Goal: Task Accomplishment & Management: Manage account settings

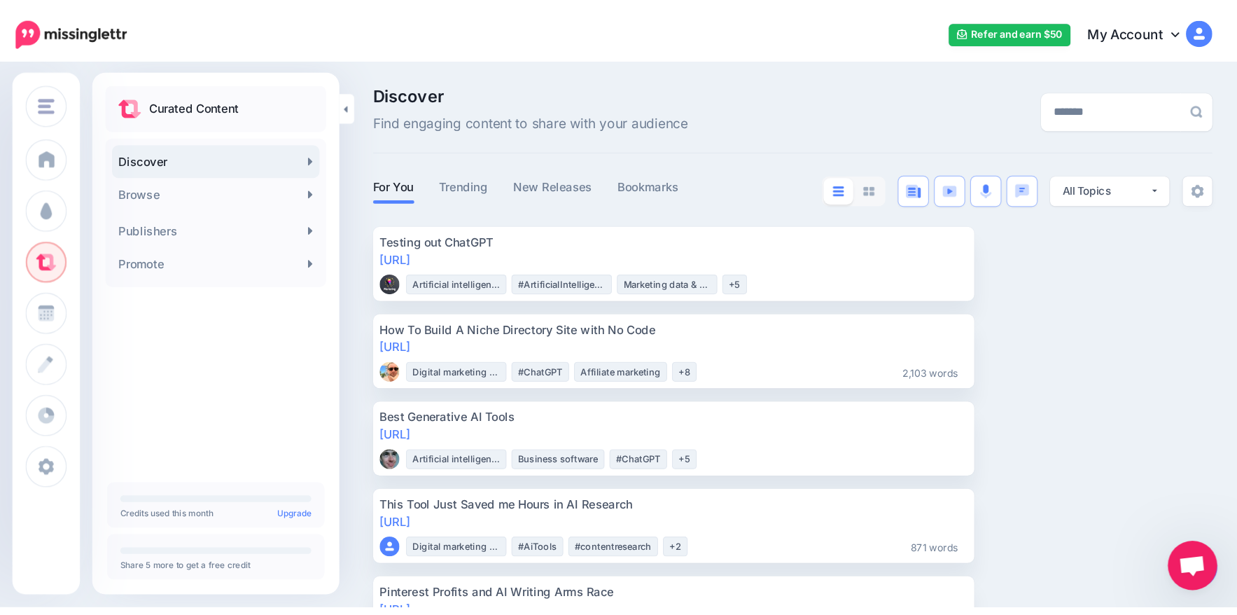
scroll to position [420, 0]
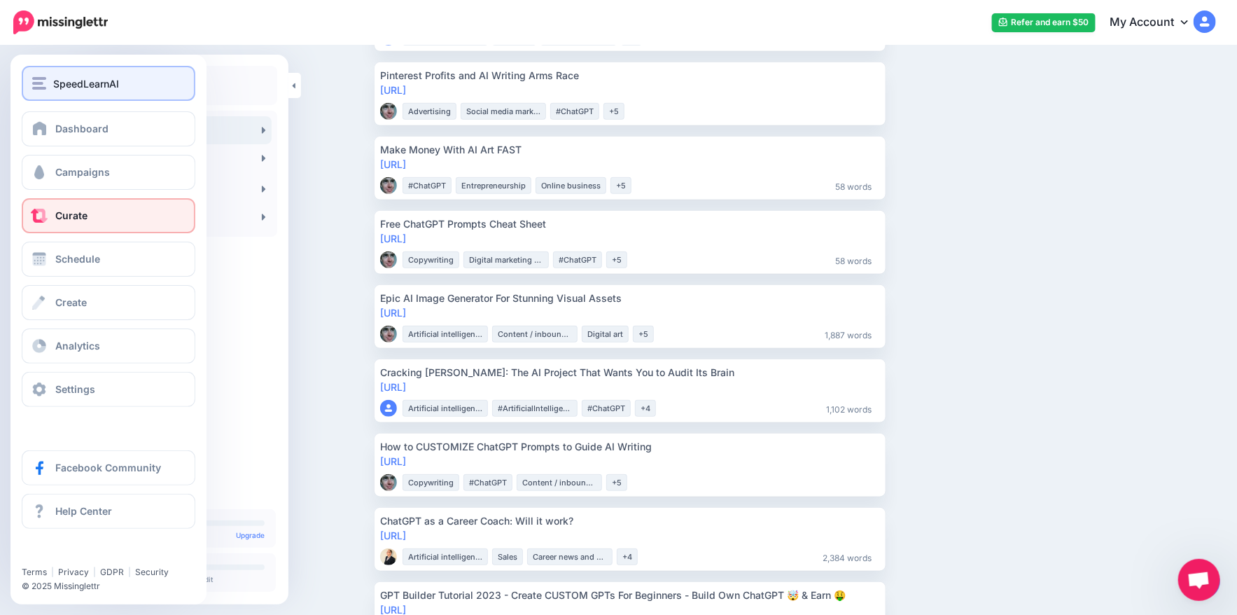
click at [136, 88] on div "SpeedLearnAI" at bounding box center [108, 84] width 153 height 16
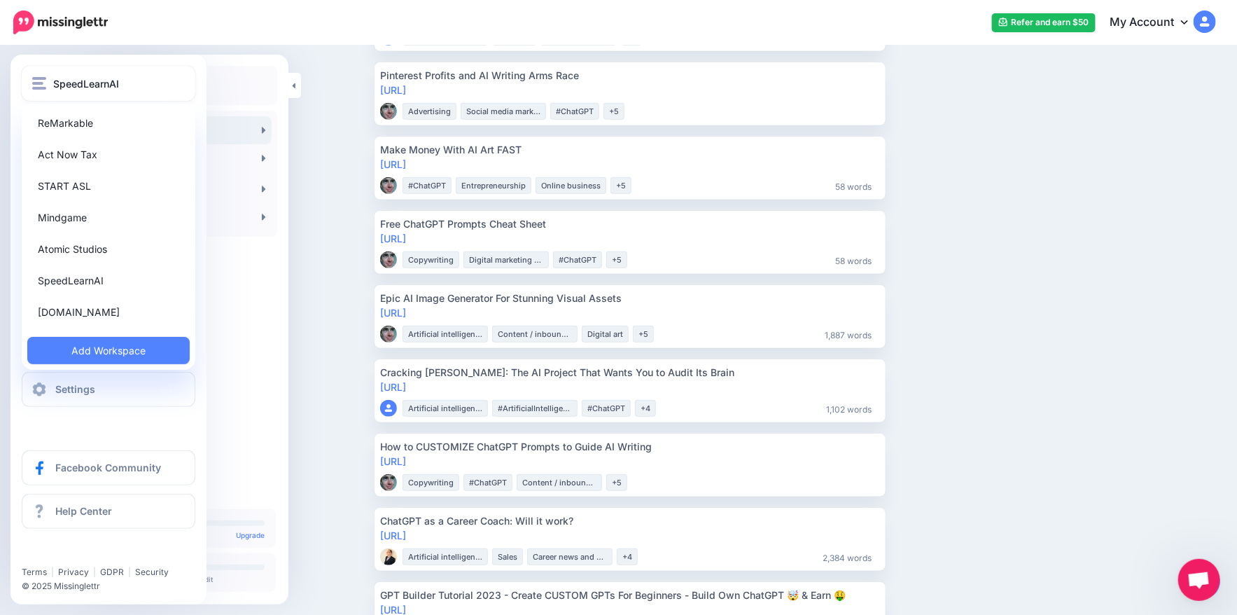
scroll to position [350, 0]
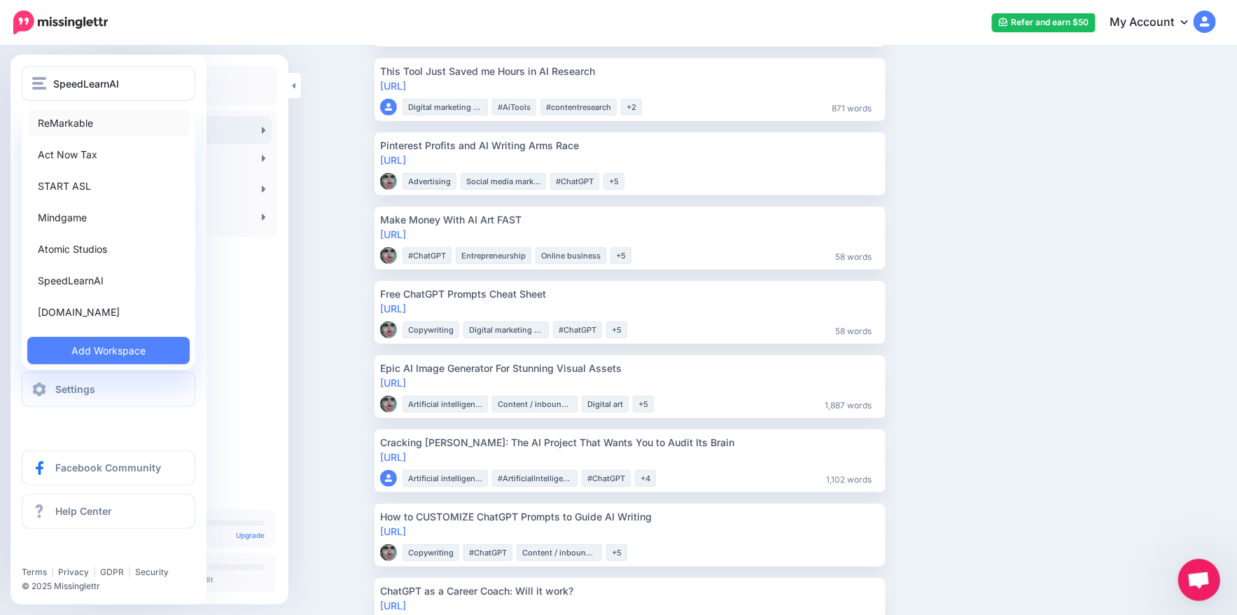
click at [88, 124] on link "ReMarkable" at bounding box center [108, 122] width 162 height 27
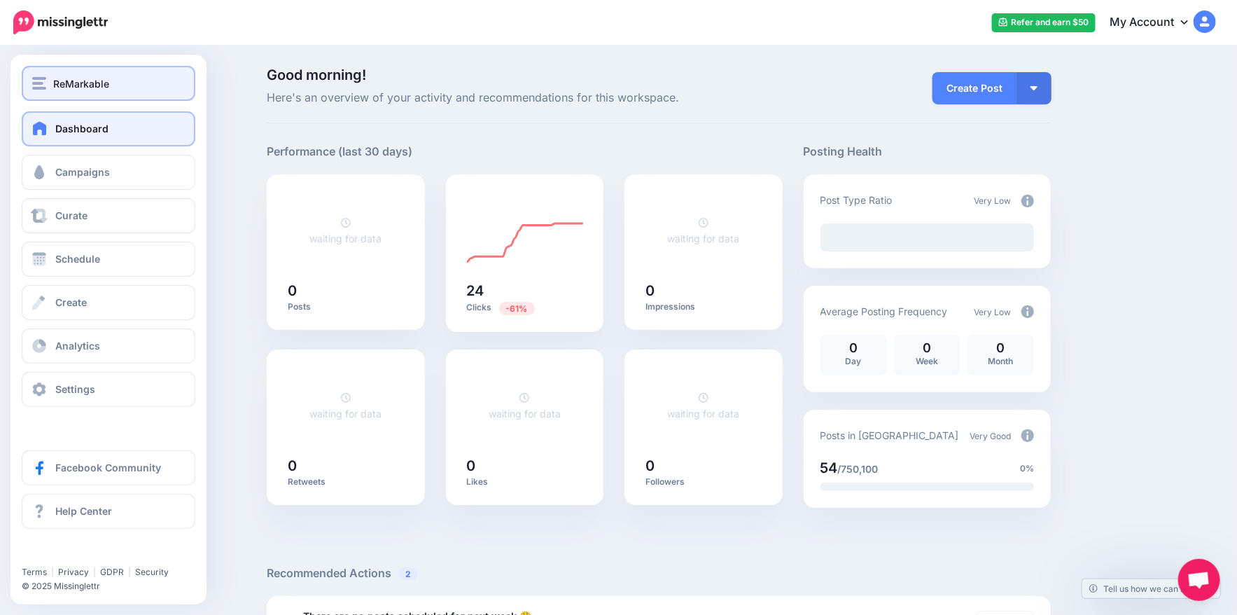
click at [43, 82] on img "button" at bounding box center [39, 83] width 14 height 13
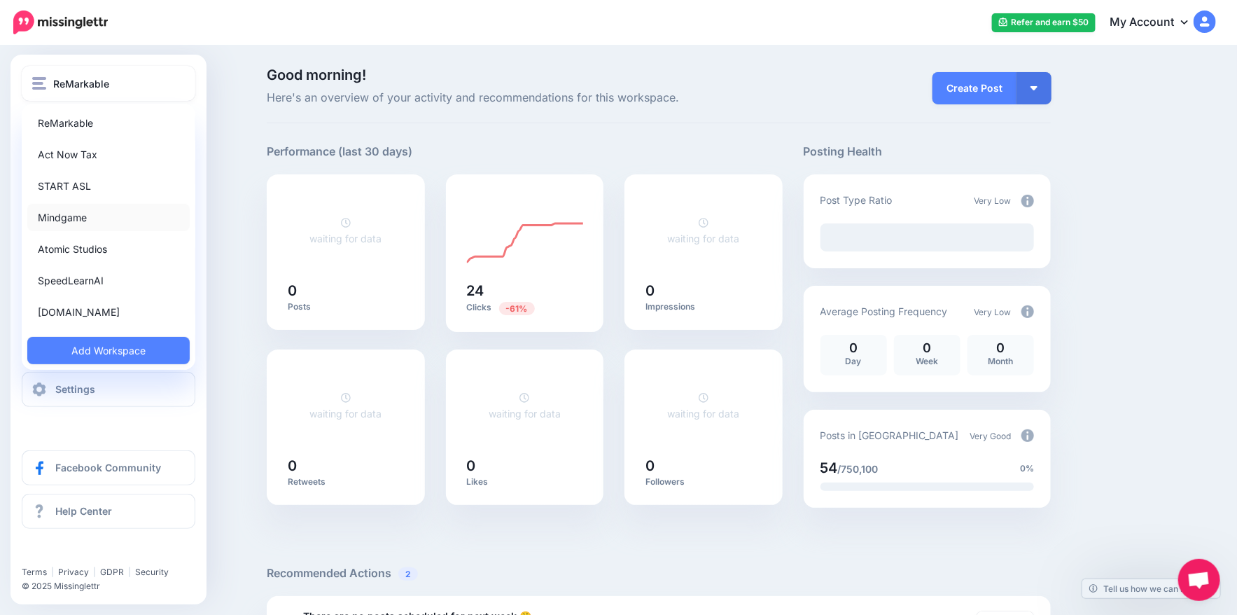
scroll to position [140, 0]
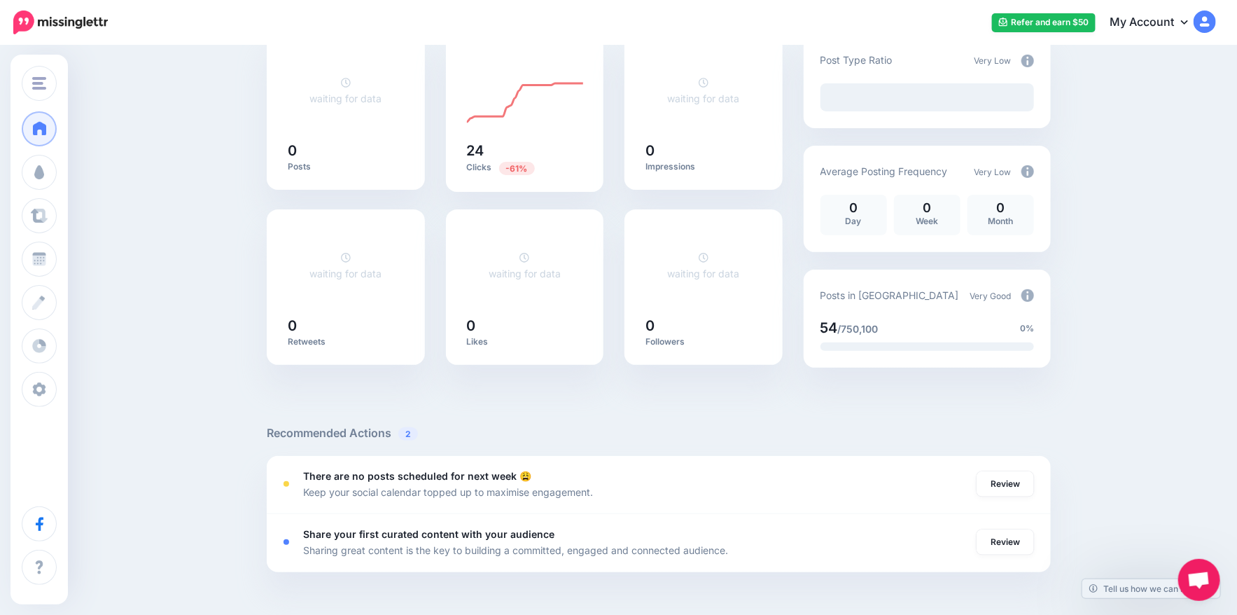
click at [1163, 369] on div "Good morning! Here's an overview of your activity and recommendations for this …" at bounding box center [618, 447] width 1237 height 1081
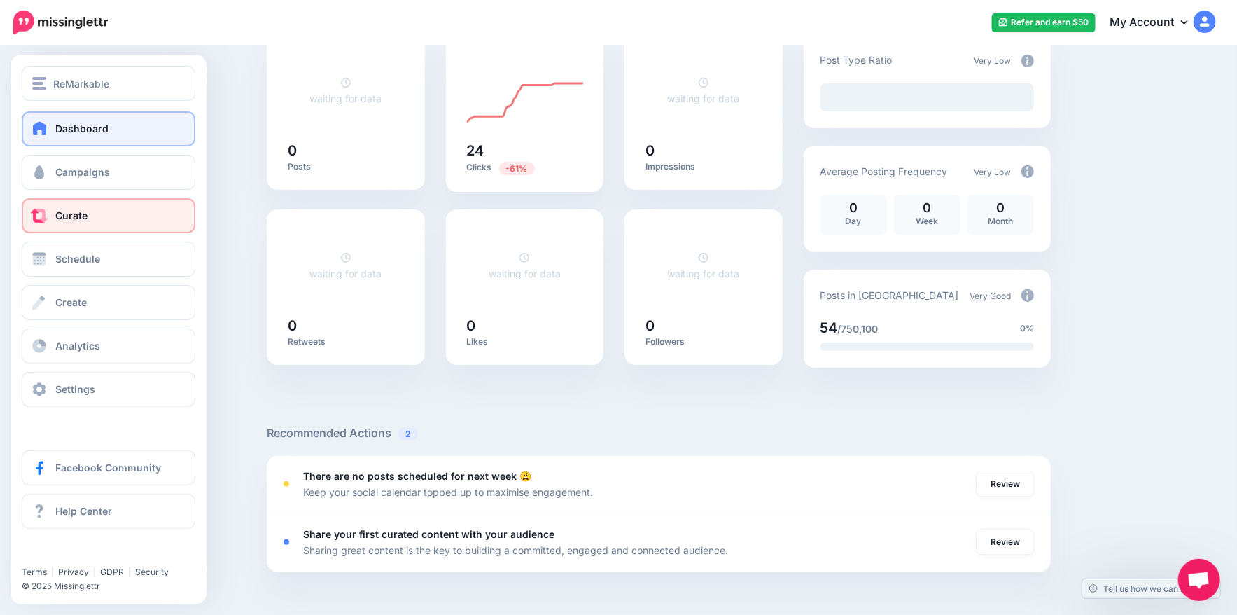
click at [113, 213] on link "Curate" at bounding box center [109, 215] width 174 height 35
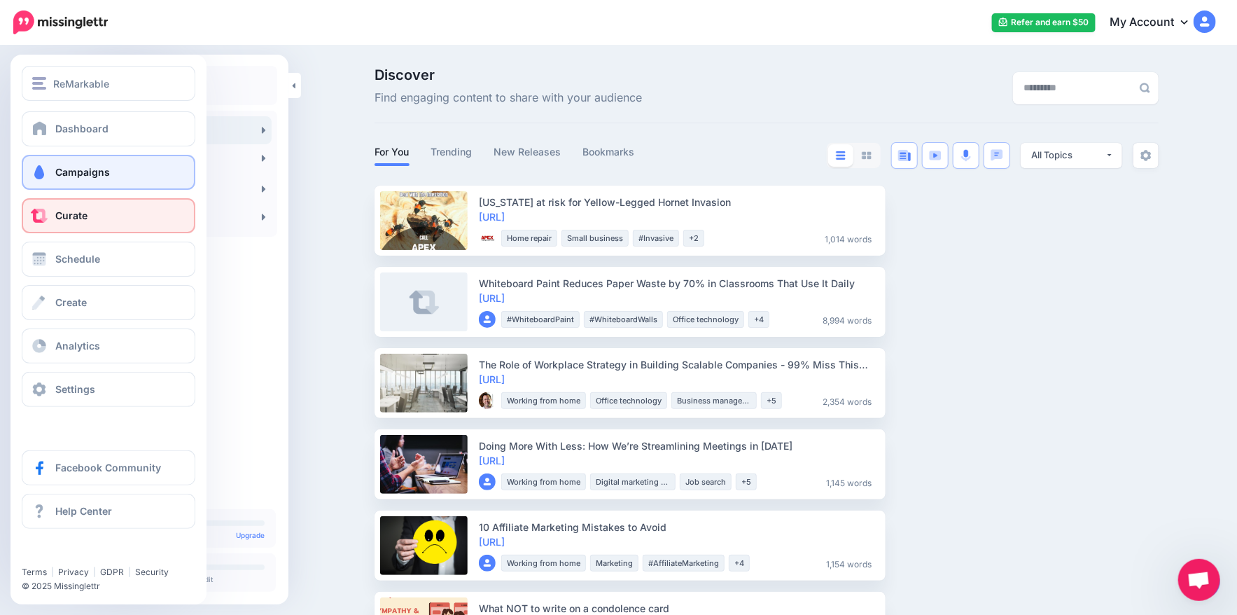
click at [92, 175] on span "Campaigns" at bounding box center [82, 172] width 55 height 12
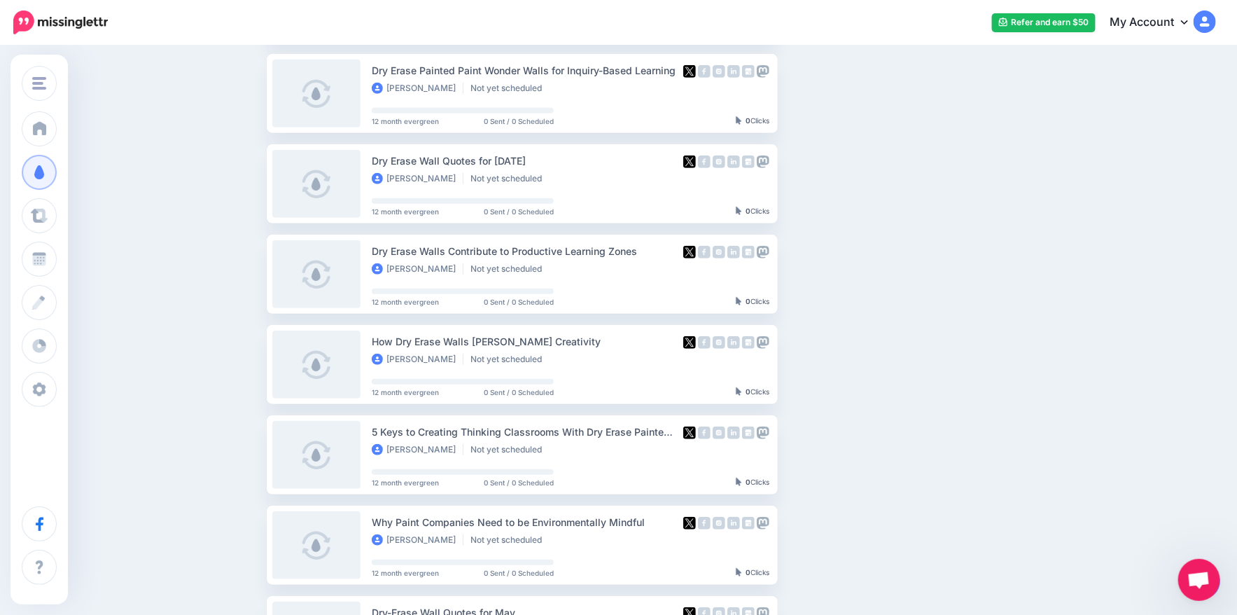
scroll to position [242, 0]
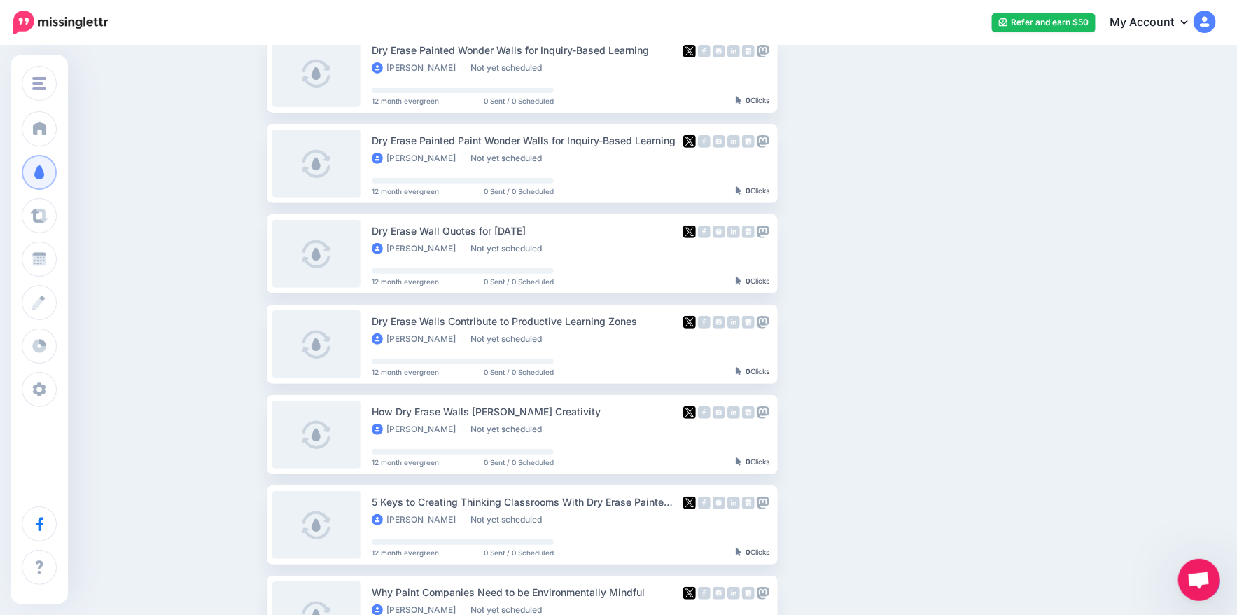
click at [239, 316] on div "Drip Campaigns Drive traffic on autopilot Active 0 12 75" at bounding box center [618, 401] width 1237 height 1192
click at [969, 221] on ul "REMARKABLE'S WHITEBOARD PAINT BLOG [PERSON_NAME] Not yet scheduled 2 week lite …" at bounding box center [659, 420] width 784 height 955
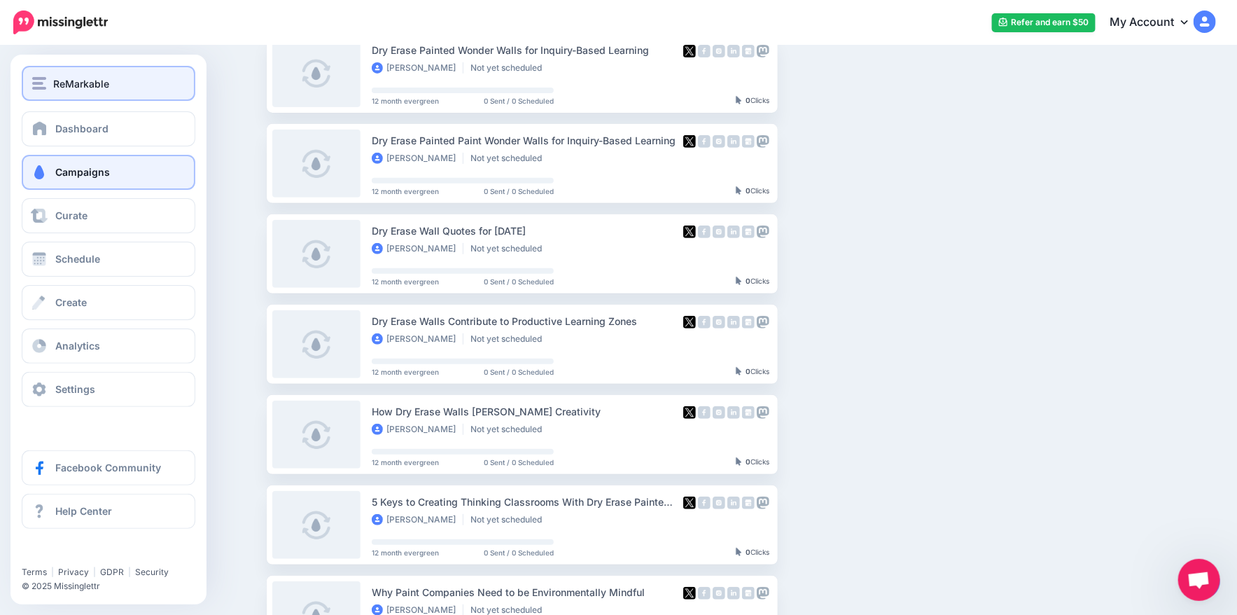
click at [42, 87] on img "button" at bounding box center [39, 83] width 14 height 13
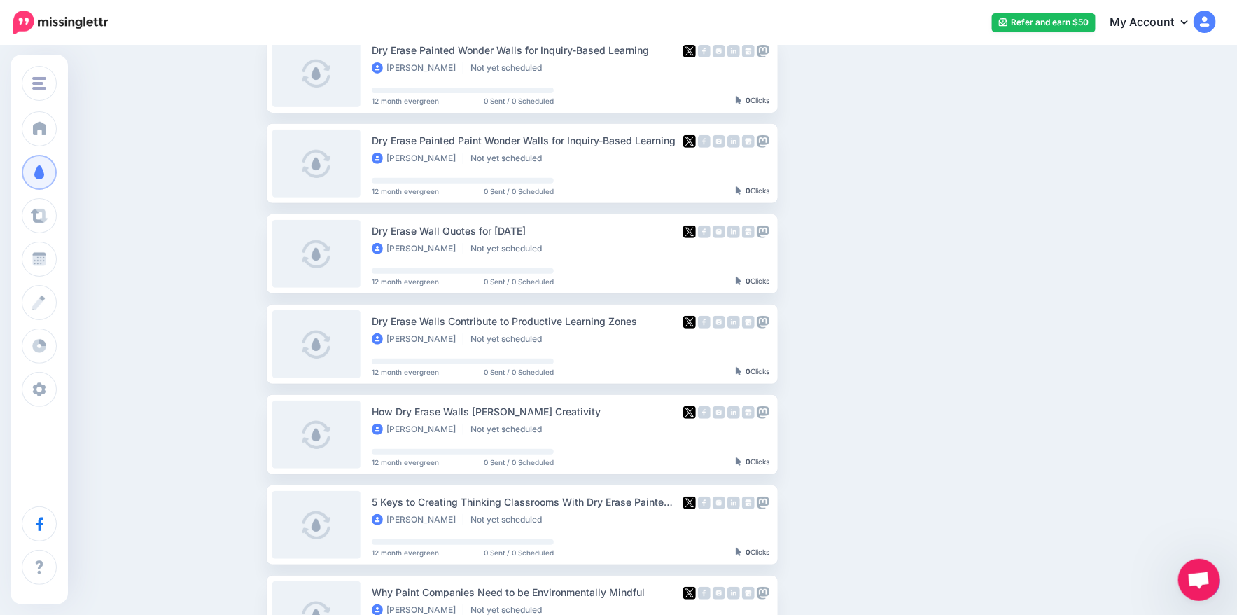
click at [239, 230] on div "Drip Campaigns Drive traffic on autopilot Active 0 12 75" at bounding box center [618, 401] width 1237 height 1192
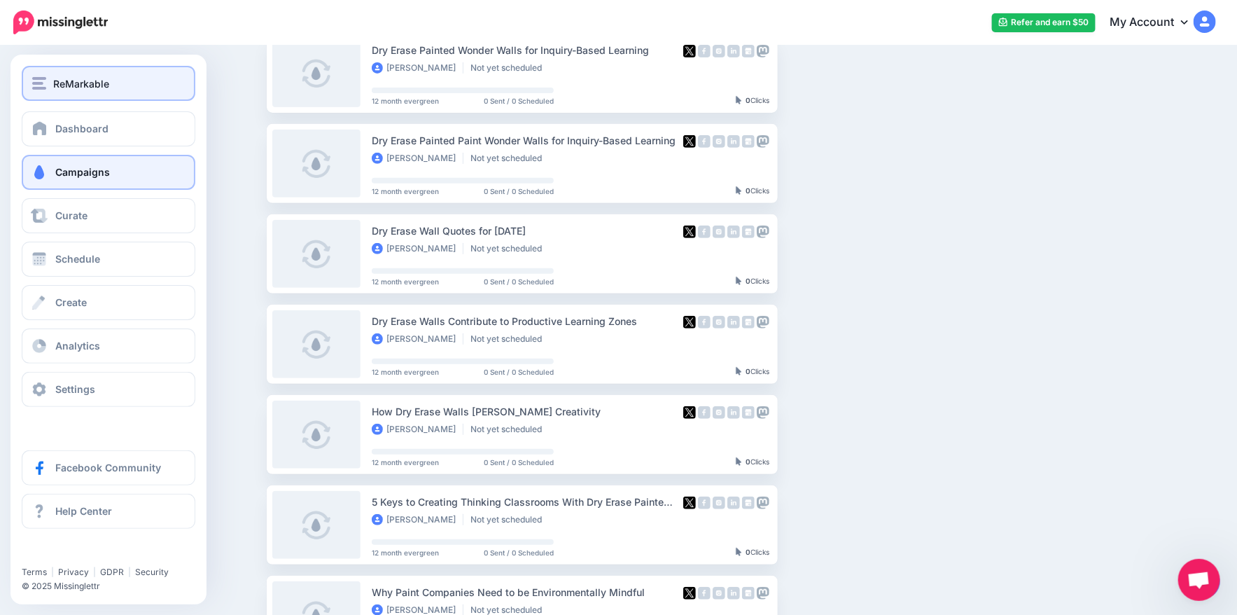
click at [43, 83] on img "button" at bounding box center [39, 83] width 14 height 13
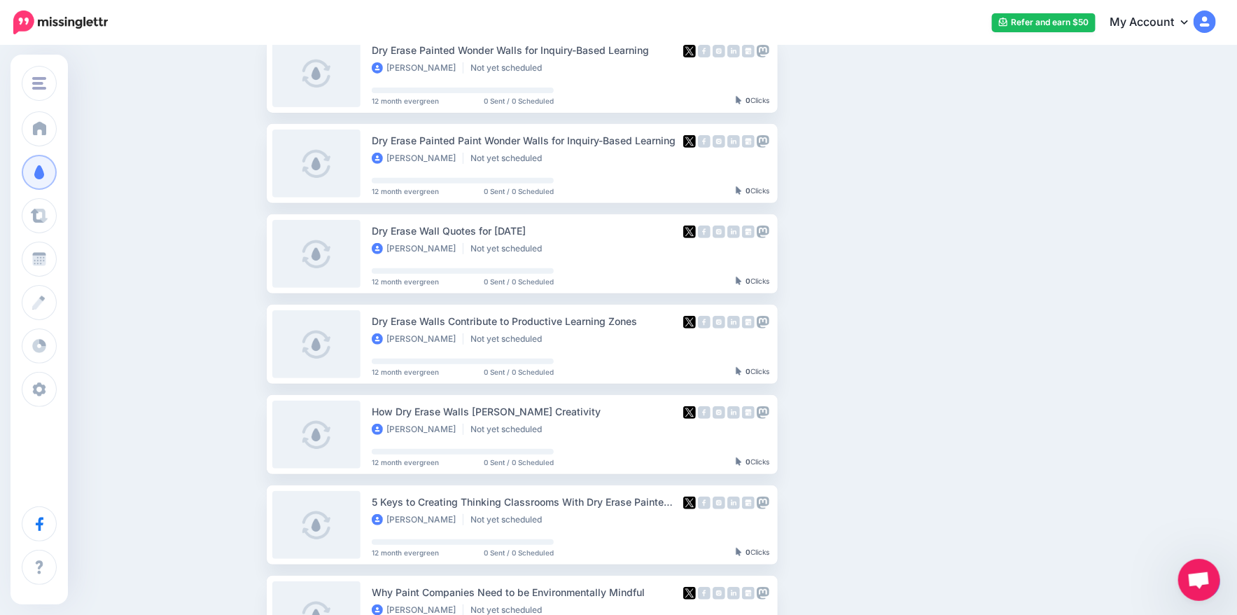
click at [230, 128] on div "Drip Campaigns Drive traffic on autopilot Active 0 12 75" at bounding box center [618, 401] width 1237 height 1192
